Goal: Transaction & Acquisition: Purchase product/service

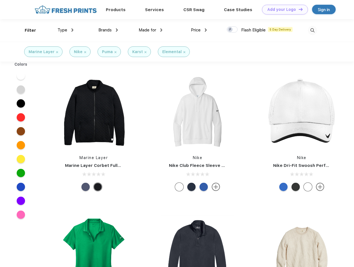
click at [283, 9] on link "Add your Logo Design Tool" at bounding box center [285, 10] width 46 height 10
click at [0, 0] on div "Design Tool" at bounding box center [0, 0] width 0 height 0
click at [298, 9] on link "Add your Logo Design Tool" at bounding box center [285, 10] width 46 height 10
click at [27, 30] on div "Filter" at bounding box center [30, 30] width 11 height 6
click at [66, 30] on span "Type" at bounding box center [62, 29] width 10 height 5
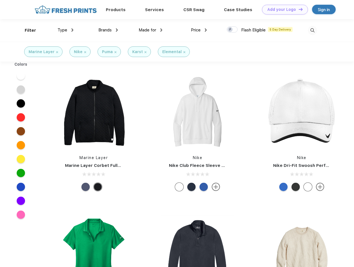
click at [108, 30] on span "Brands" at bounding box center [104, 29] width 13 height 5
click at [151, 30] on span "Made for" at bounding box center [147, 29] width 17 height 5
click at [199, 30] on span "Price" at bounding box center [196, 29] width 10 height 5
click at [232, 30] on div at bounding box center [232, 29] width 11 height 6
click at [230, 30] on input "checkbox" at bounding box center [229, 28] width 4 height 4
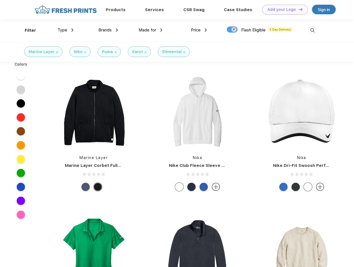
click at [312, 30] on img at bounding box center [312, 30] width 9 height 9
